Goal: Transaction & Acquisition: Purchase product/service

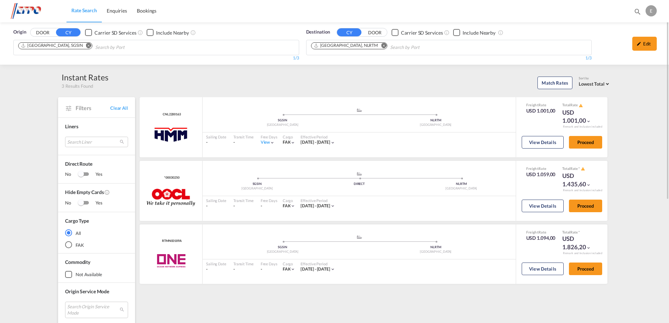
click at [86, 44] on md-icon "Remove" at bounding box center [88, 45] width 5 height 5
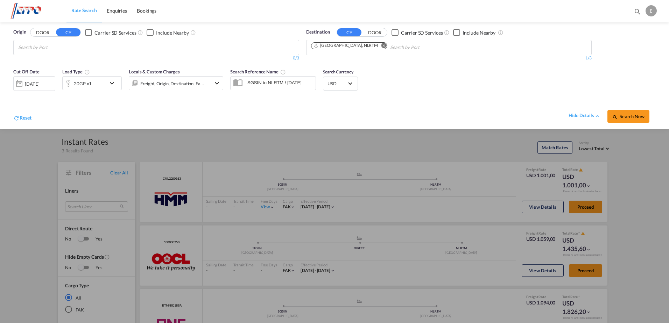
click at [85, 49] on md-chips-wrap "Chips container with autocompletion. Enter the text area, type text to search, …" at bounding box center [52, 46] width 70 height 13
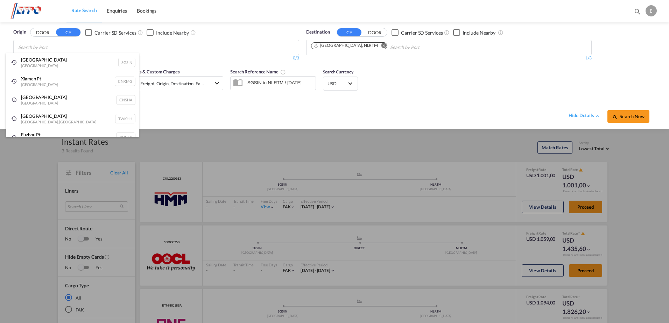
type input "m"
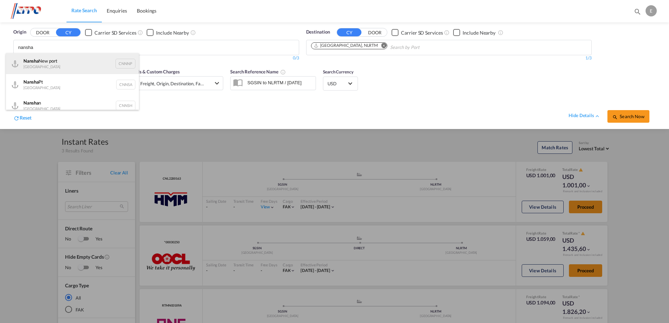
type input "nansha"
click at [64, 62] on div "Nansha New port China CNNNP" at bounding box center [72, 63] width 133 height 21
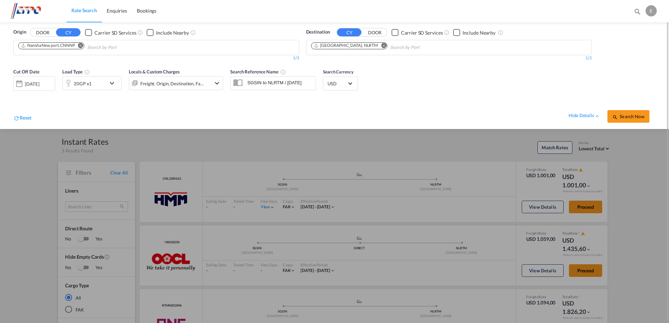
click at [108, 84] on md-icon "icon-chevron-down" at bounding box center [114, 83] width 12 height 8
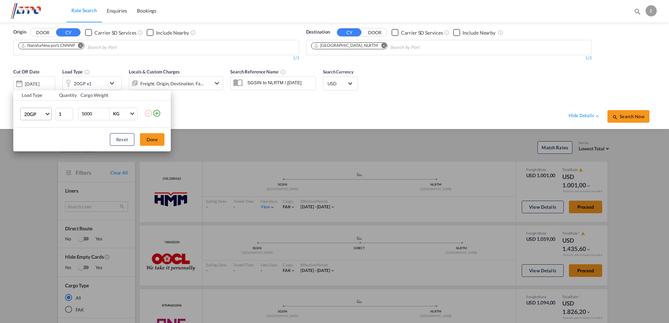
click at [48, 114] on span "Choose: \a20GP" at bounding box center [47, 113] width 4 height 4
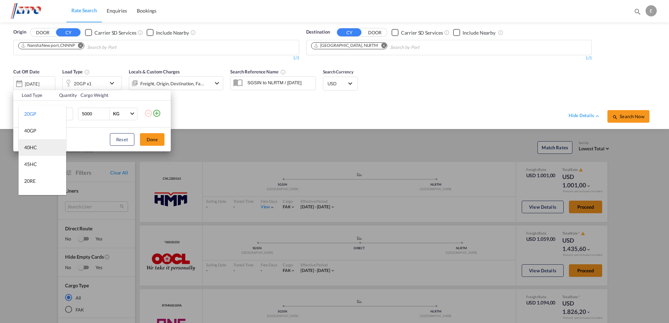
click at [37, 146] on md-option "40HC" at bounding box center [43, 147] width 48 height 17
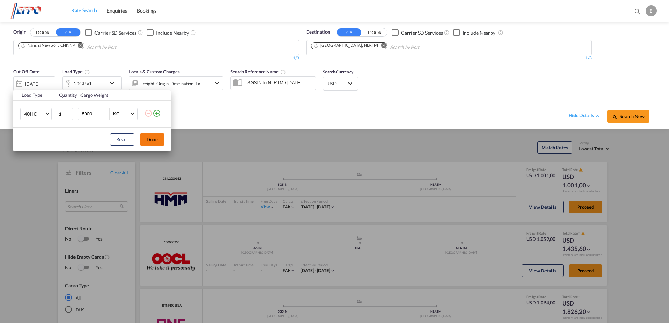
click at [156, 140] on button "Done" at bounding box center [152, 139] width 24 height 13
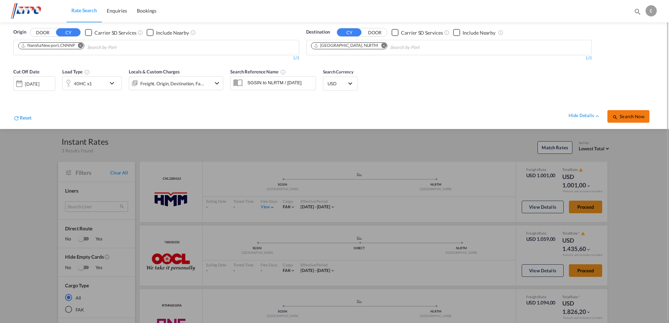
click at [627, 113] on button "Search Now" at bounding box center [628, 116] width 42 height 13
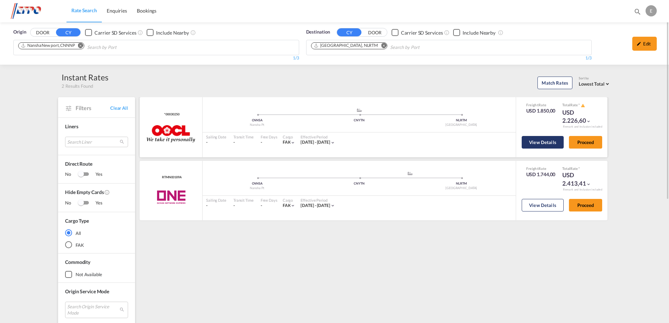
click at [530, 141] on button "View Details" at bounding box center [543, 142] width 42 height 13
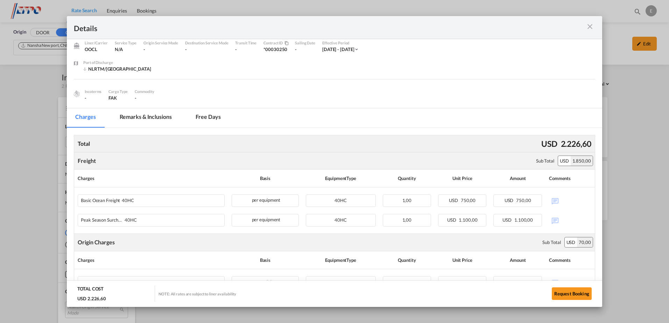
scroll to position [35, 0]
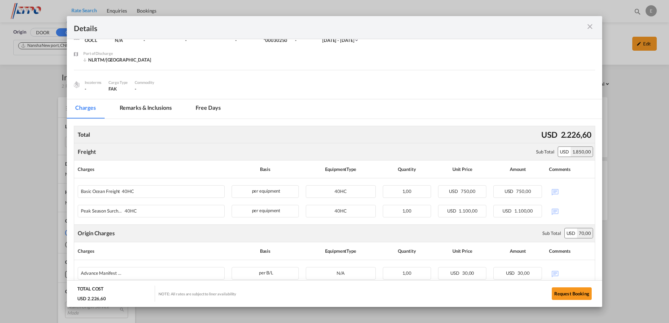
click at [589, 28] on md-icon "icon-close m-3 fg-AAA8AD cursor" at bounding box center [590, 26] width 8 height 8
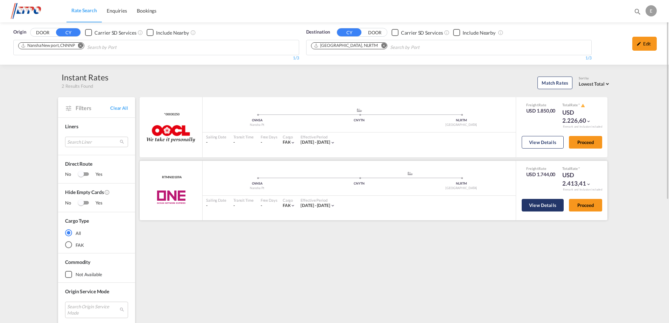
click at [539, 204] on button "View Details" at bounding box center [543, 205] width 42 height 13
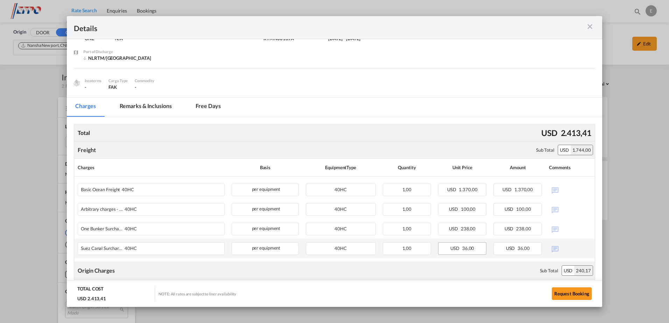
scroll to position [70, 0]
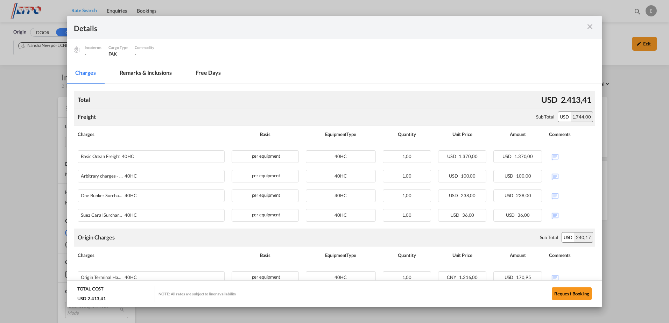
click at [587, 26] on md-icon "icon-close m-3 fg-AAA8AD cursor" at bounding box center [590, 26] width 8 height 8
